Goal: Task Accomplishment & Management: Manage account settings

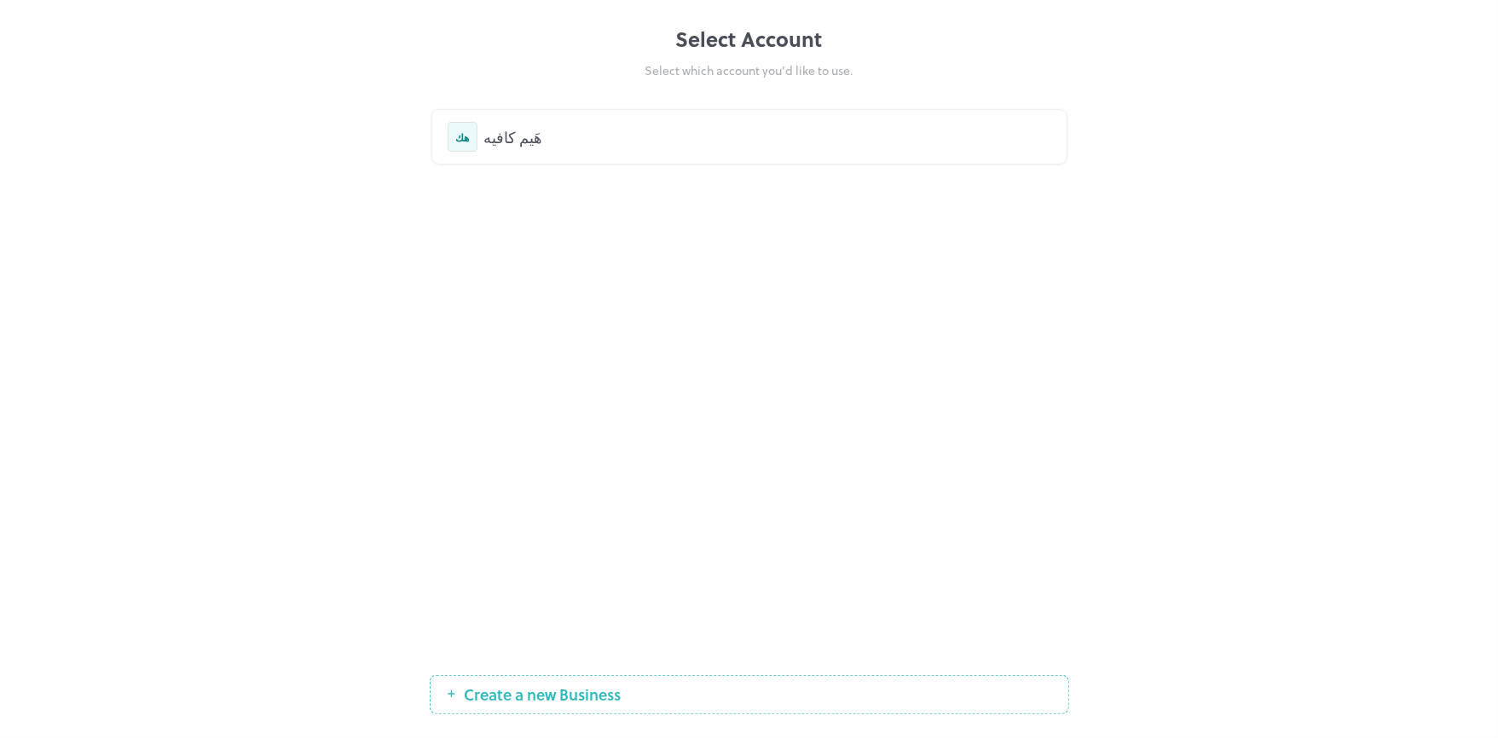
click at [708, 137] on div "هَيم كافيه" at bounding box center [767, 136] width 567 height 23
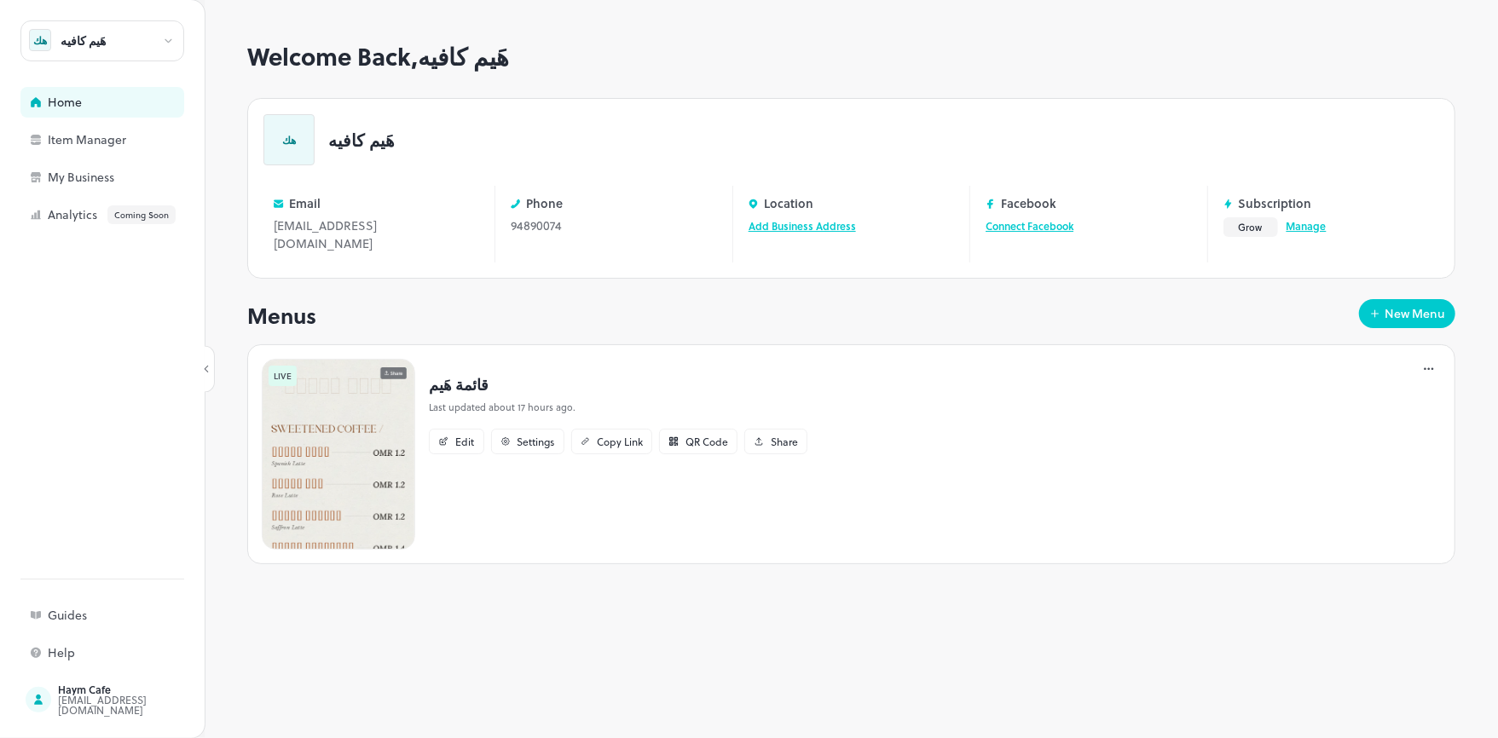
click at [1315, 225] on link "Manage" at bounding box center [1306, 225] width 40 height 15
